Goal: Task Accomplishment & Management: Complete application form

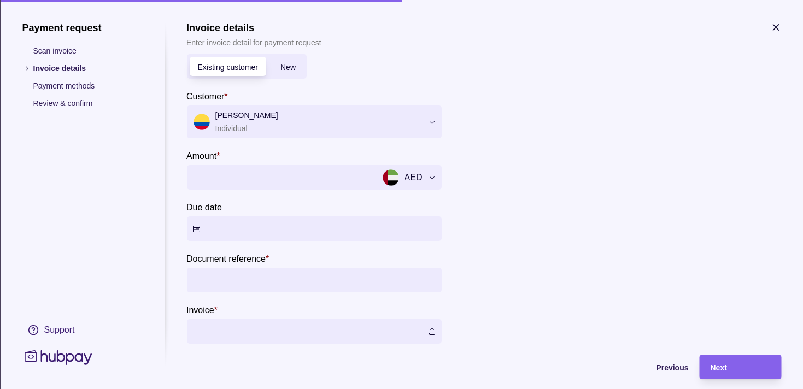
click at [257, 172] on input "Amount *" at bounding box center [278, 177] width 173 height 25
type input "********"
click at [196, 227] on button "Due date" at bounding box center [313, 228] width 255 height 25
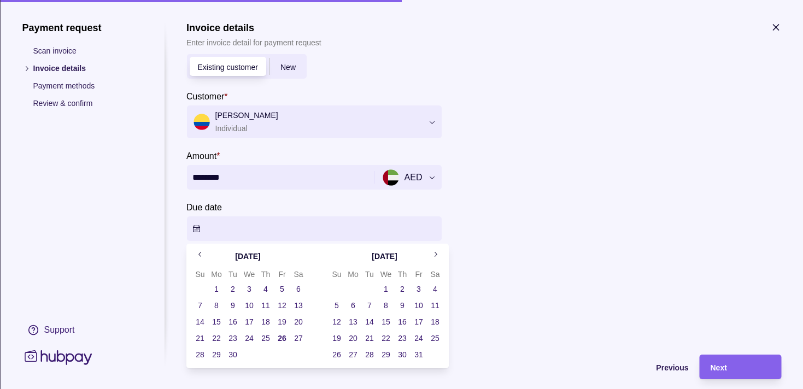
click at [279, 335] on button "26" at bounding box center [281, 338] width 15 height 15
click at [127, 228] on div "Payment request Scan invoice Invoice details Payment methods Review & confirm S…" at bounding box center [82, 194] width 120 height 345
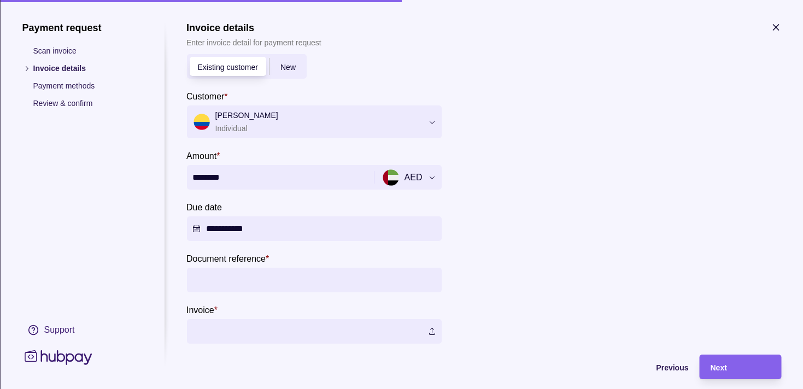
click at [261, 270] on input "Document reference *" at bounding box center [314, 280] width 244 height 25
type input "****"
click at [429, 328] on label at bounding box center [313, 331] width 255 height 25
click at [733, 368] on div "Next" at bounding box center [740, 367] width 60 height 13
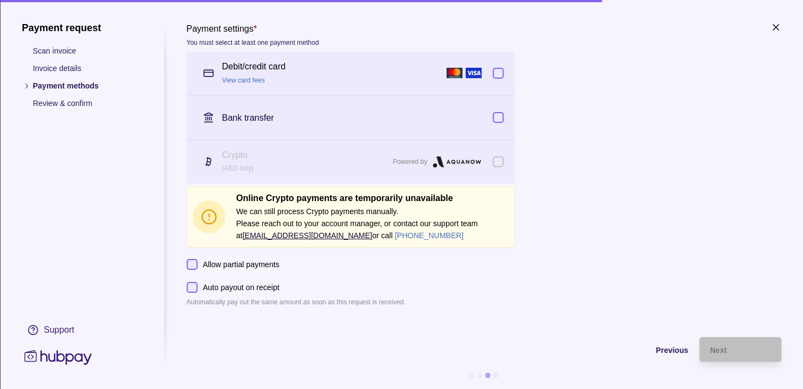
click at [502, 72] on button "button" at bounding box center [497, 73] width 11 height 11
click at [244, 79] on link "View card fees" at bounding box center [243, 80] width 43 height 8
click at [498, 73] on button "button" at bounding box center [497, 73] width 11 height 11
click at [191, 288] on button "Auto payout on receipt" at bounding box center [191, 287] width 11 height 11
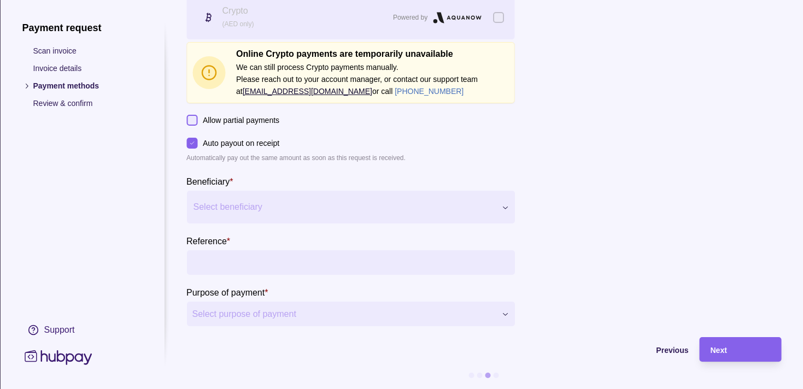
scroll to position [152, 0]
click at [192, 138] on button "Auto payout on receipt" at bounding box center [191, 143] width 11 height 11
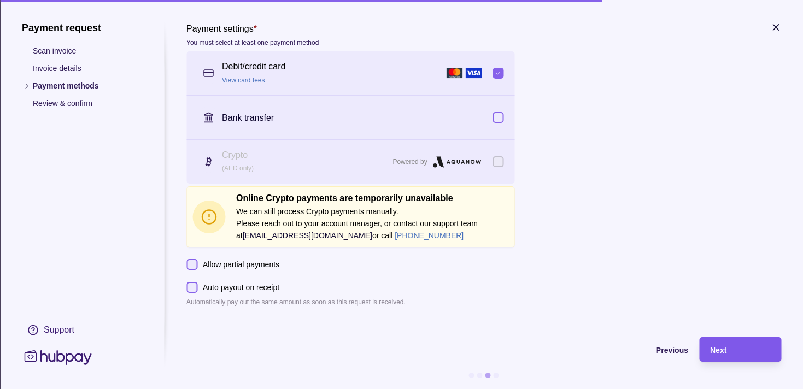
click at [733, 349] on div "Next" at bounding box center [740, 349] width 60 height 13
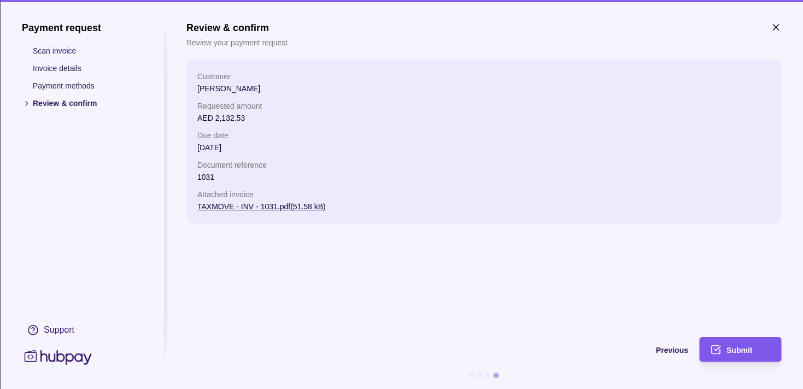
click at [753, 347] on div "Submit" at bounding box center [748, 349] width 44 height 13
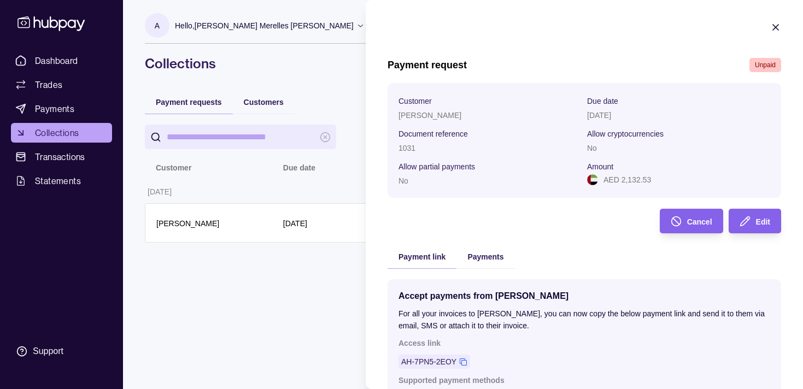
scroll to position [163, 0]
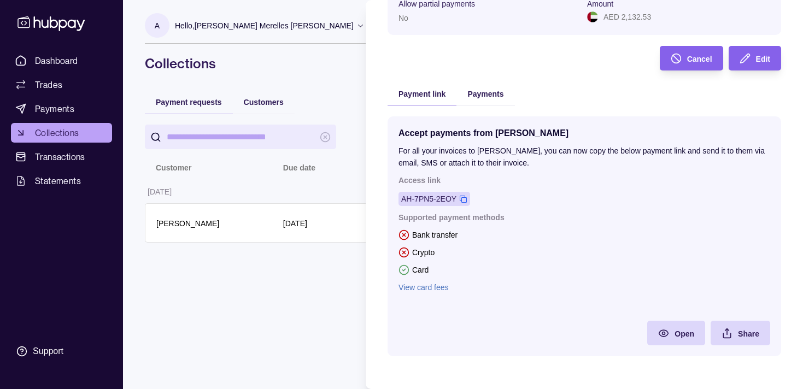
click at [466, 196] on icon at bounding box center [463, 199] width 8 height 8
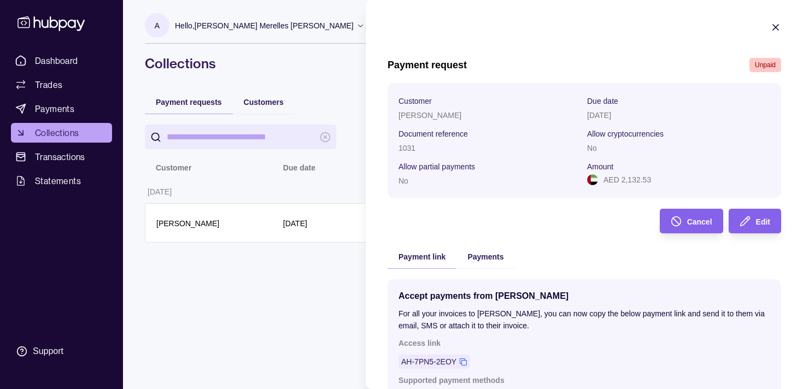
click at [770, 27] on icon "button" at bounding box center [775, 27] width 11 height 11
